Goal: Book appointment/travel/reservation

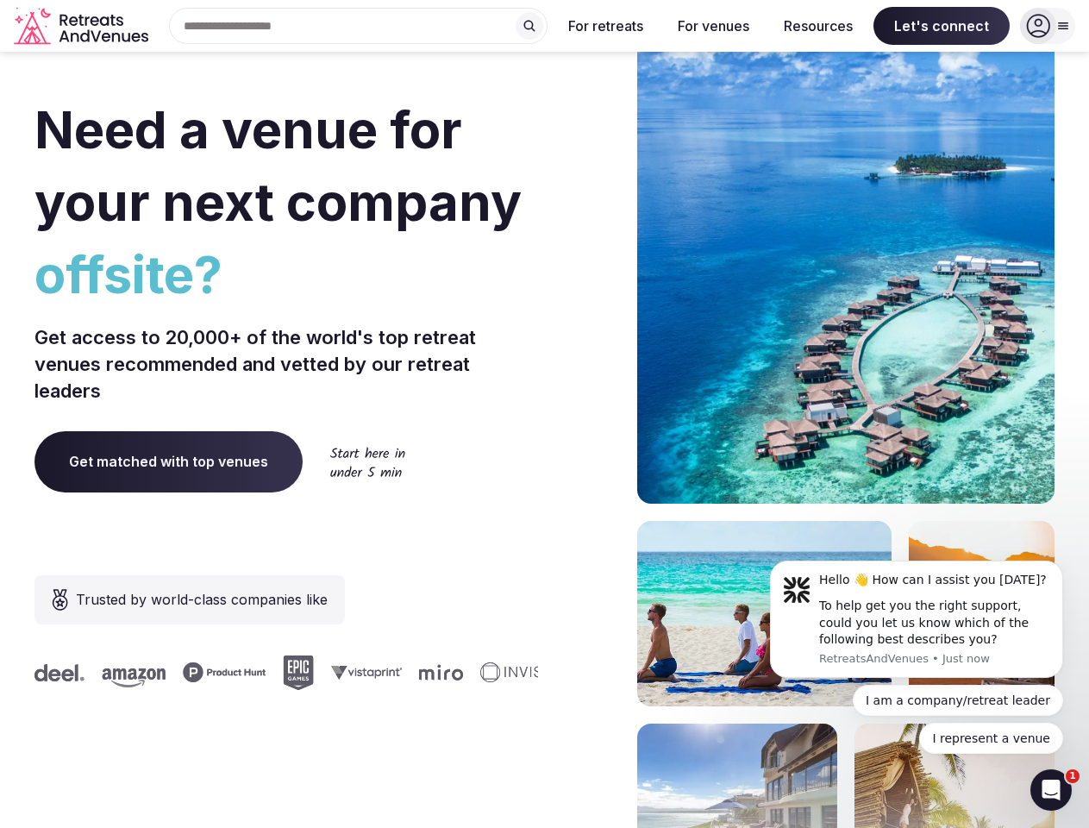
click at [544, 414] on div "Need a venue for your next company offsite? Get access to 20,000+ of the world'…" at bounding box center [544, 516] width 1020 height 1039
click at [359, 26] on div "Search Popular Destinations [GEOGRAPHIC_DATA], [GEOGRAPHIC_DATA] [GEOGRAPHIC_DA…" at bounding box center [351, 26] width 392 height 36
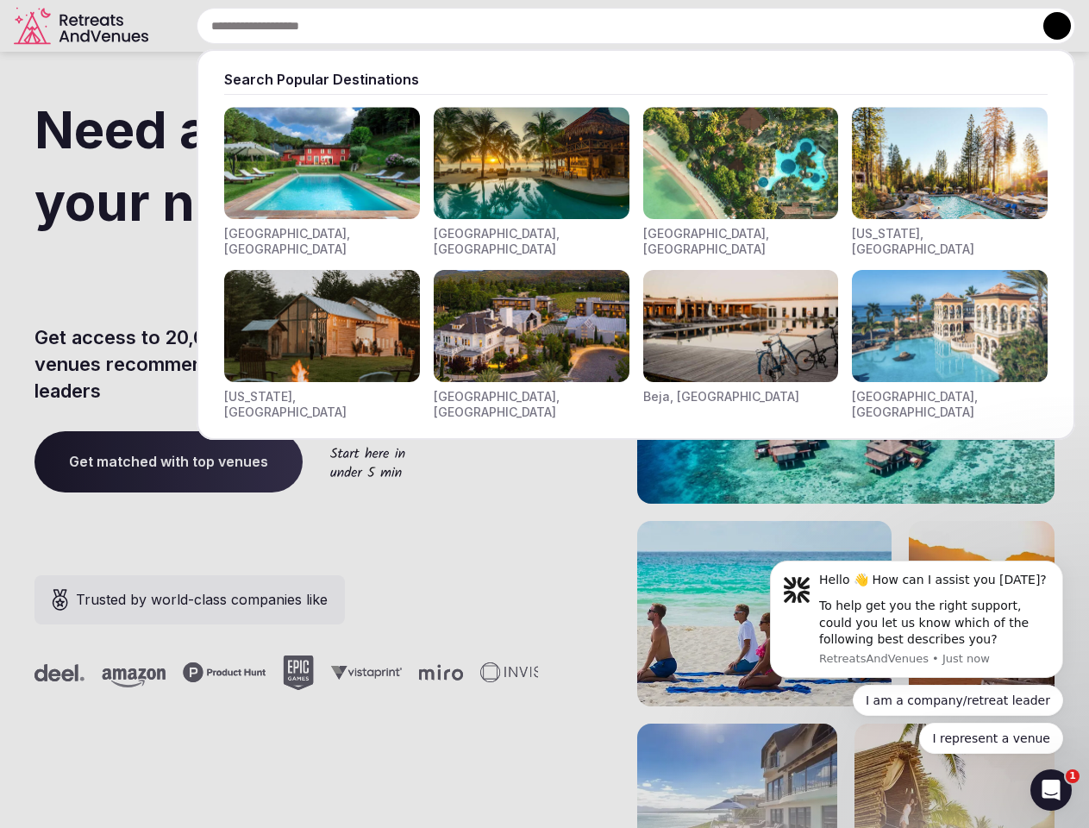
click at [530, 26] on input "text" at bounding box center [636, 26] width 879 height 36
click at [606, 26] on input "text" at bounding box center [636, 26] width 879 height 36
click at [713, 26] on input "text" at bounding box center [636, 26] width 879 height 36
click at [818, 26] on input "text" at bounding box center [636, 26] width 879 height 36
click at [942, 26] on input "text" at bounding box center [636, 26] width 879 height 36
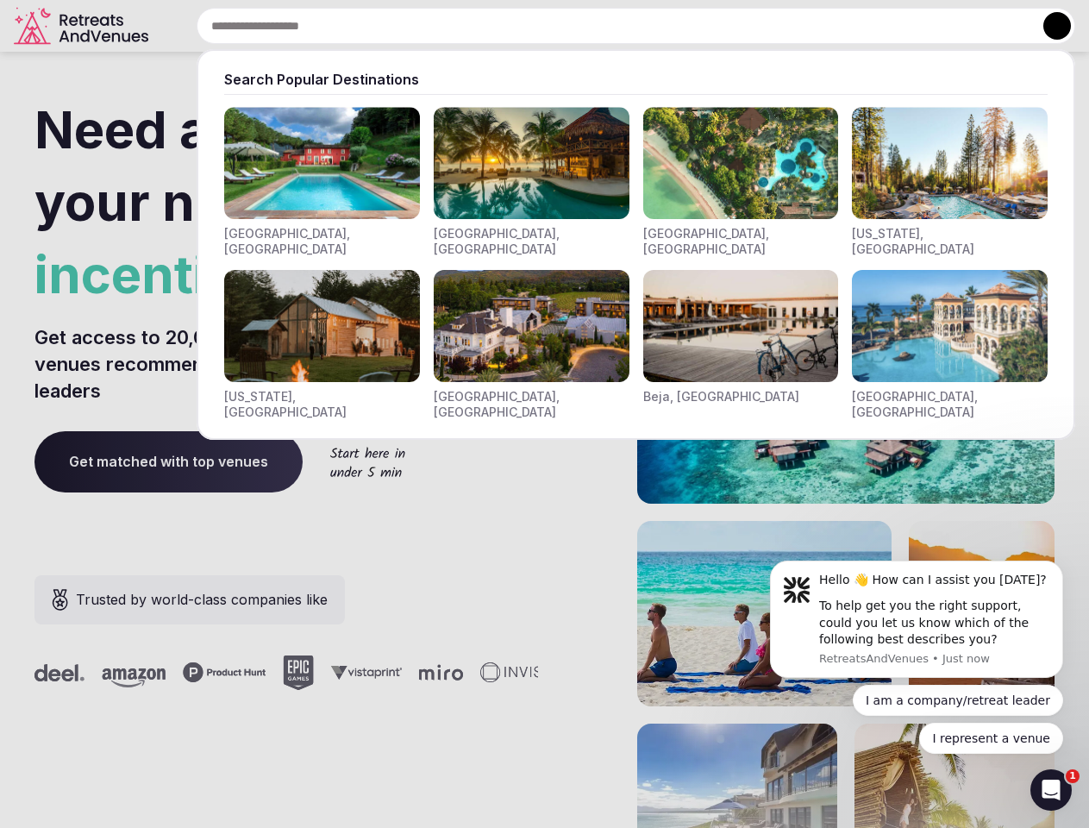
click at [1048, 26] on button at bounding box center [1058, 26] width 28 height 28
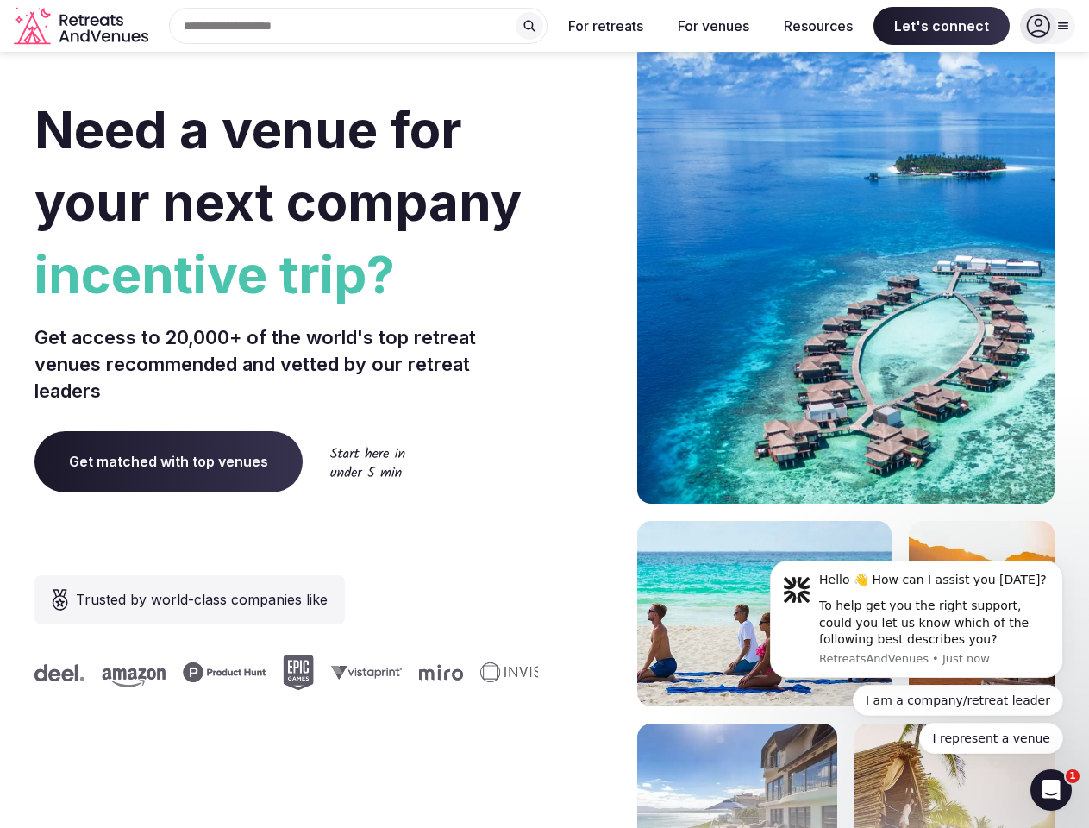
click at [917, 619] on div "To help get you the right support, could you let us know which of the following…" at bounding box center [934, 623] width 231 height 51
